Goal: Navigation & Orientation: Find specific page/section

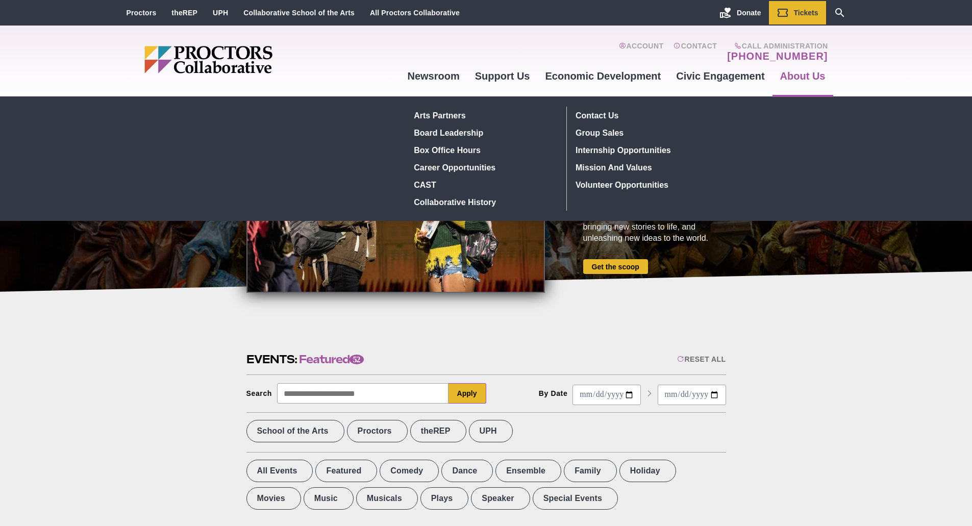
click at [791, 74] on link "About Us" at bounding box center [802, 76] width 61 height 28
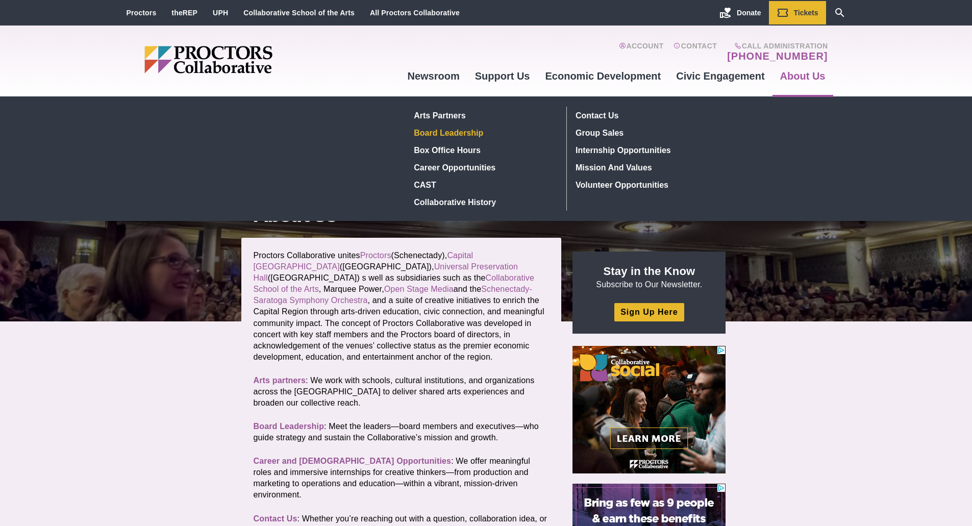
click at [440, 134] on link "Board Leadership" at bounding box center [484, 132] width 148 height 17
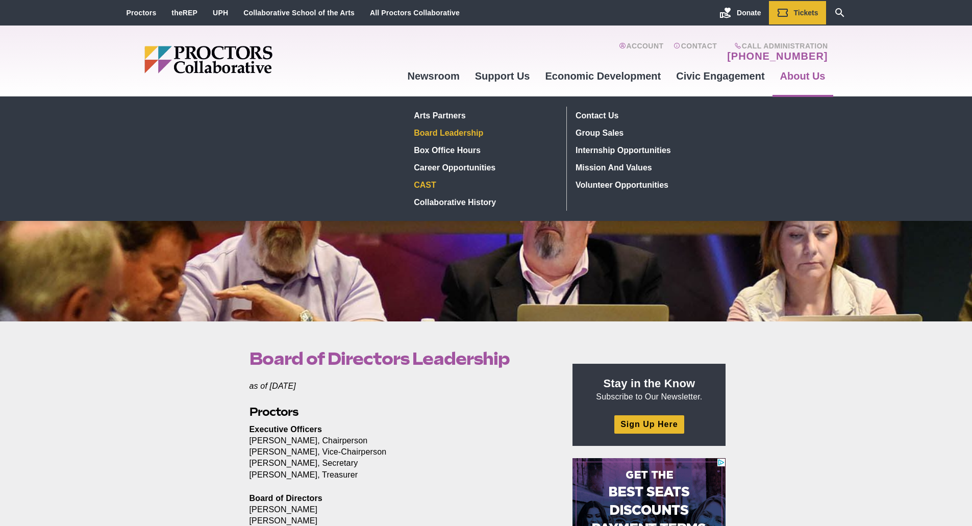
click at [427, 182] on link "CAST" at bounding box center [484, 184] width 148 height 17
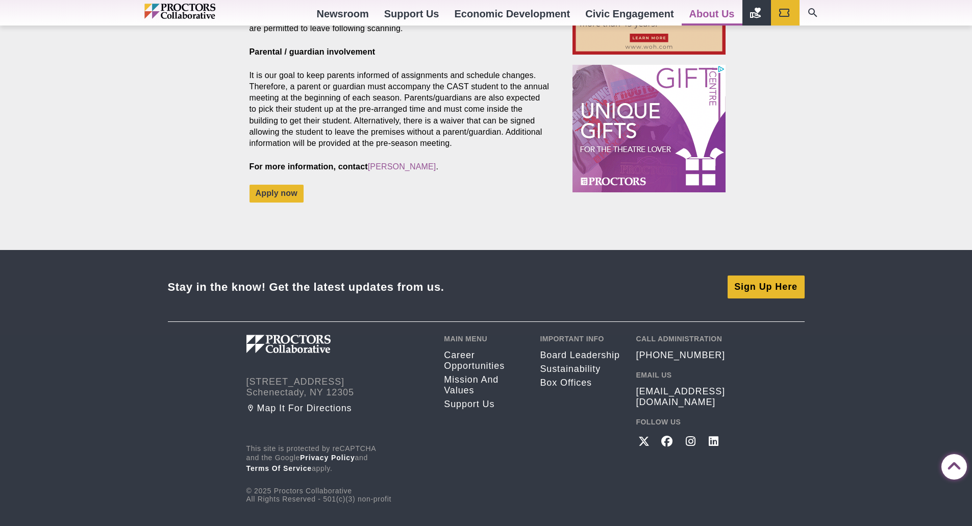
scroll to position [820, 0]
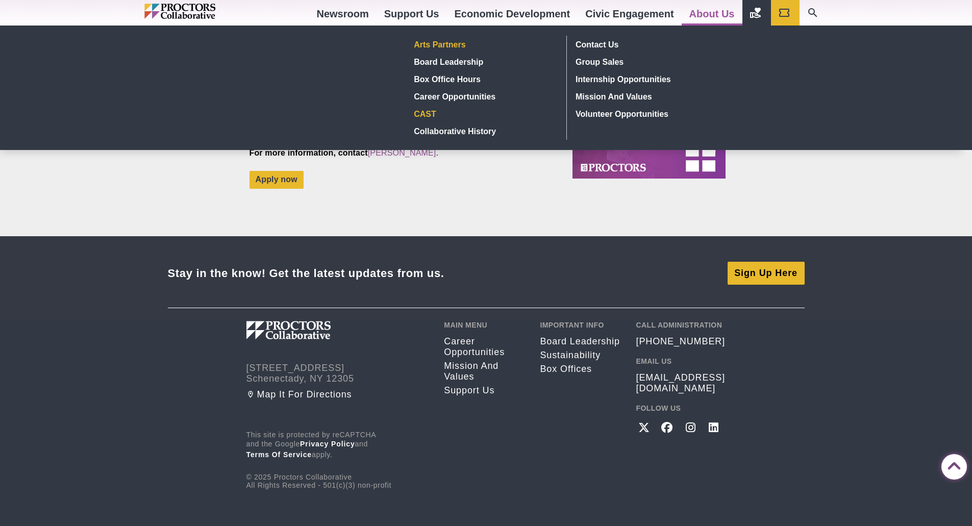
click at [459, 44] on link "Arts Partners" at bounding box center [484, 44] width 148 height 17
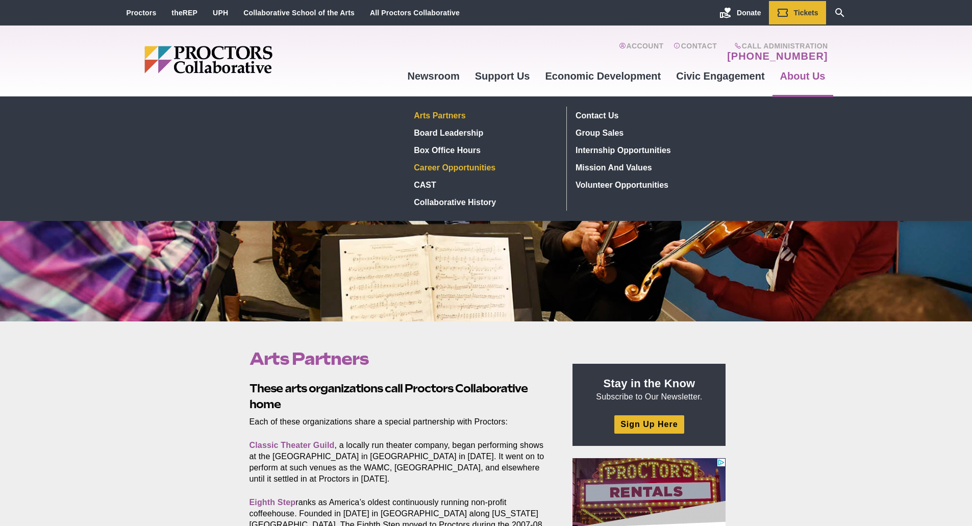
click at [440, 166] on link "Career Opportunities" at bounding box center [484, 167] width 148 height 17
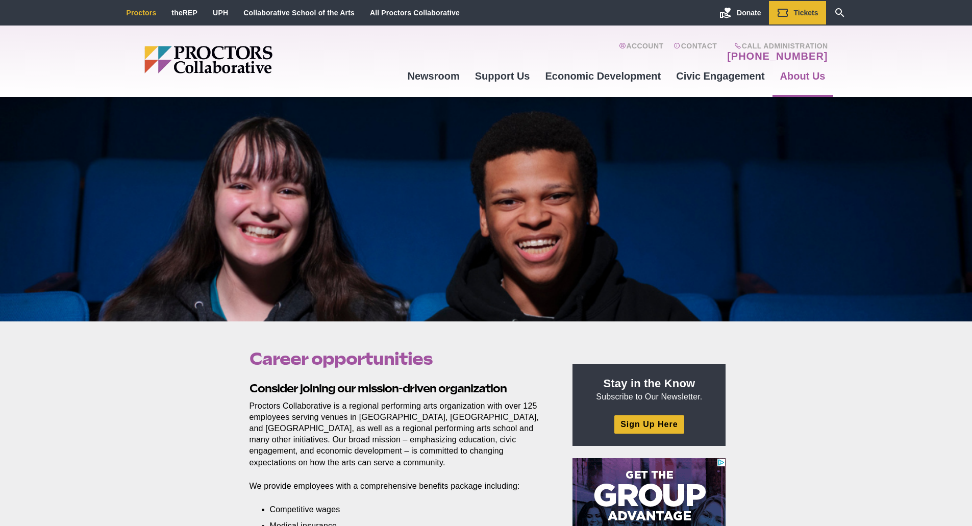
click at [137, 13] on link "Proctors" at bounding box center [141, 13] width 30 height 8
